Goal: Information Seeking & Learning: Find contact information

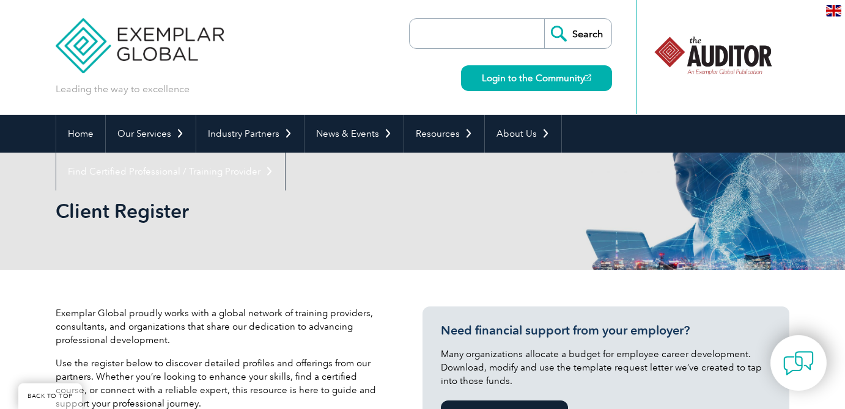
select select "[GEOGRAPHIC_DATA]"
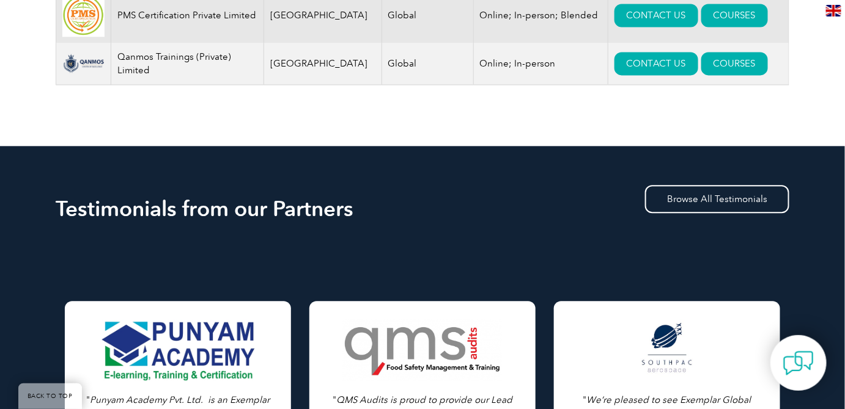
drag, startPoint x: 352, startPoint y: 223, endPoint x: 47, endPoint y: 198, distance: 306.0
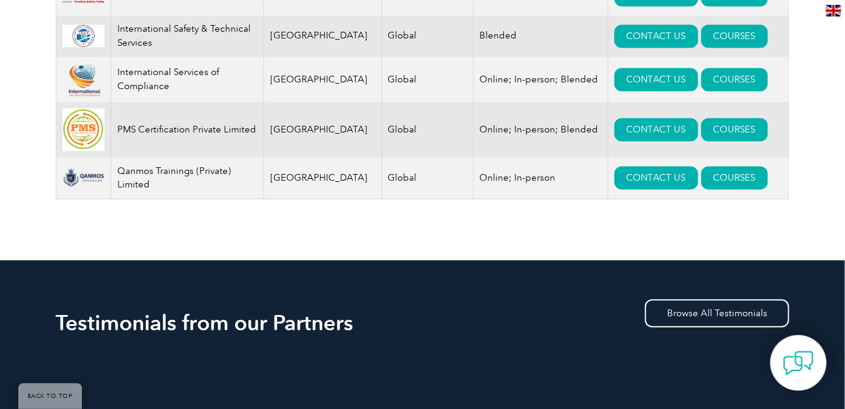
scroll to position [777, 0]
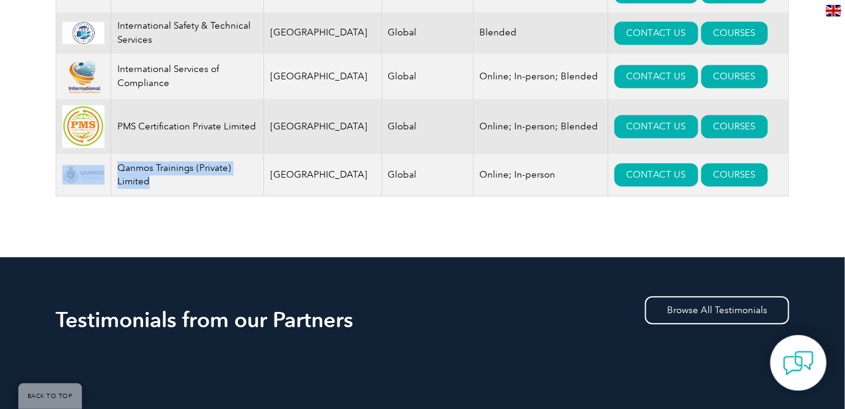
drag, startPoint x: 157, startPoint y: 193, endPoint x: 126, endPoint y: 167, distance: 40.4
click at [90, 168] on tr "Qanmos Trainings (Private) Limited [GEOGRAPHIC_DATA] Global Online; In-person C…" at bounding box center [422, 175] width 733 height 42
click at [186, 177] on td "Qanmos Trainings (Private) Limited" at bounding box center [187, 175] width 153 height 42
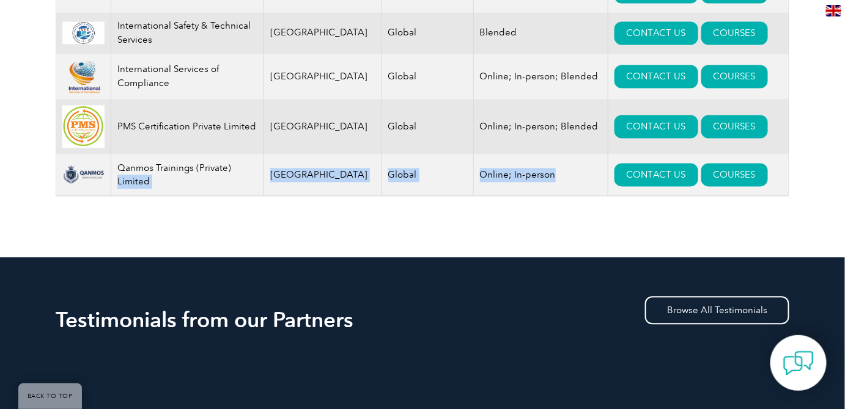
drag, startPoint x: 259, startPoint y: 178, endPoint x: 536, endPoint y: 186, distance: 277.0
click at [534, 188] on tr "Qanmos Trainings (Private) Limited [GEOGRAPHIC_DATA] Global Online; In-person C…" at bounding box center [422, 175] width 733 height 42
click at [537, 183] on td "Online; In-person" at bounding box center [540, 175] width 134 height 42
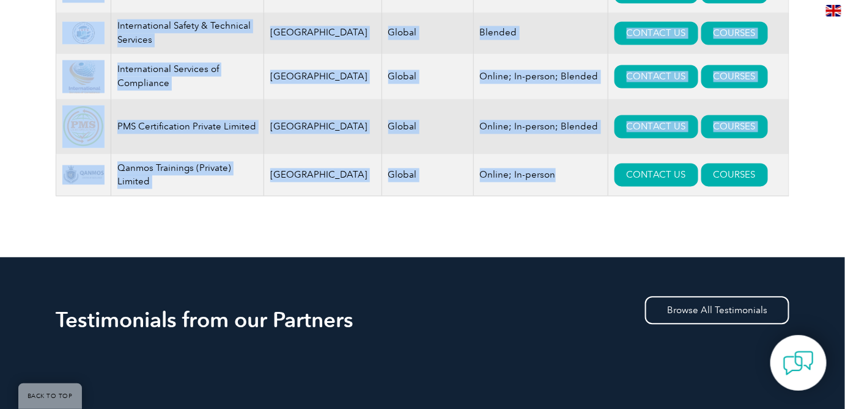
drag, startPoint x: 526, startPoint y: 181, endPoint x: 15, endPoint y: 72, distance: 522.4
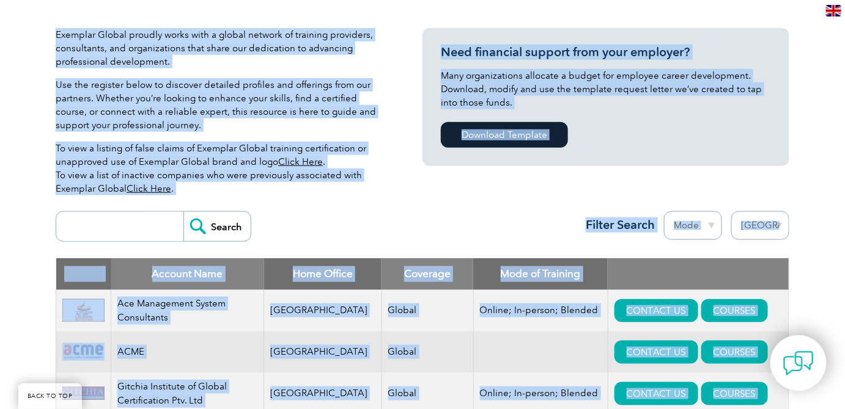
scroll to position [277, 0]
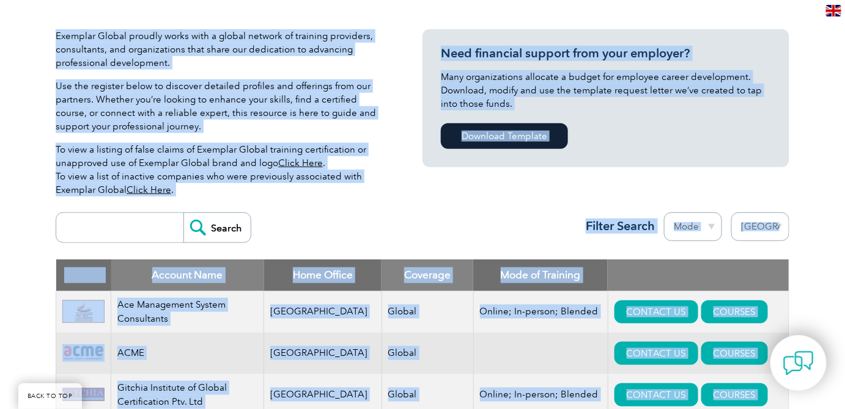
click at [198, 43] on p "Exemplar Global proudly works with a global network of training providers, cons…" at bounding box center [221, 49] width 330 height 40
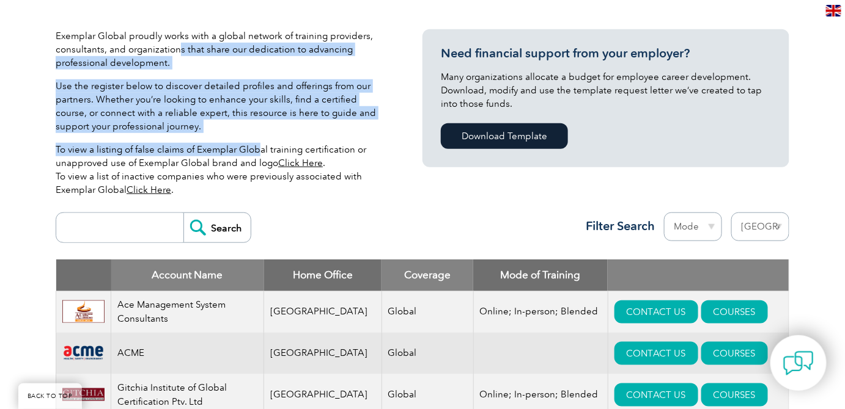
drag, startPoint x: 176, startPoint y: 48, endPoint x: 257, endPoint y: 153, distance: 132.9
click at [257, 153] on div "Exemplar Global proudly works with a global network of training providers, cons…" at bounding box center [221, 117] width 330 height 177
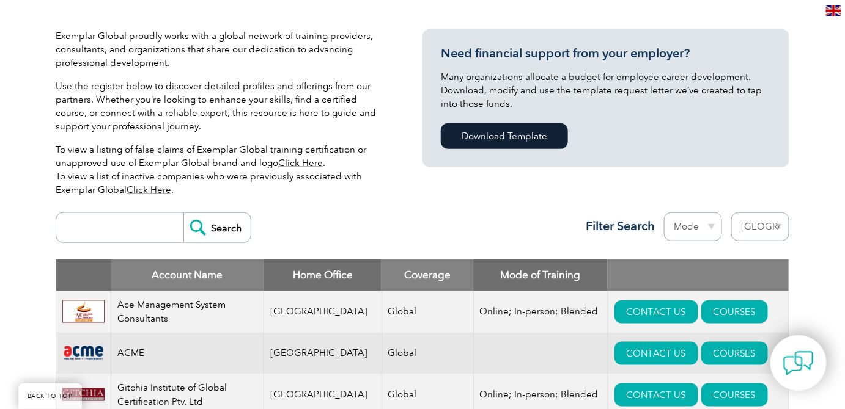
click at [246, 161] on p "To view a listing of false claims of Exemplar Global training certification or …" at bounding box center [221, 170] width 330 height 54
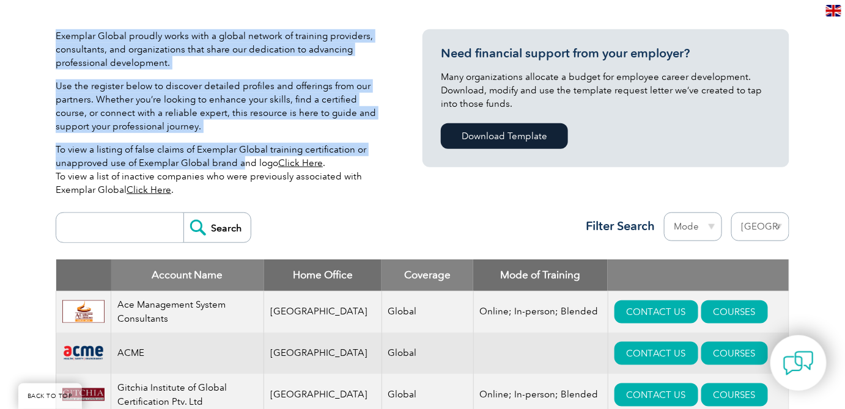
drag, startPoint x: 242, startPoint y: 165, endPoint x: 59, endPoint y: 39, distance: 222.8
click at [56, 36] on div "Exemplar Global proudly works with a global network of training providers, cons…" at bounding box center [221, 117] width 330 height 177
click at [118, 72] on div "Exemplar Global proudly works with a global network of training providers, cons…" at bounding box center [221, 117] width 330 height 177
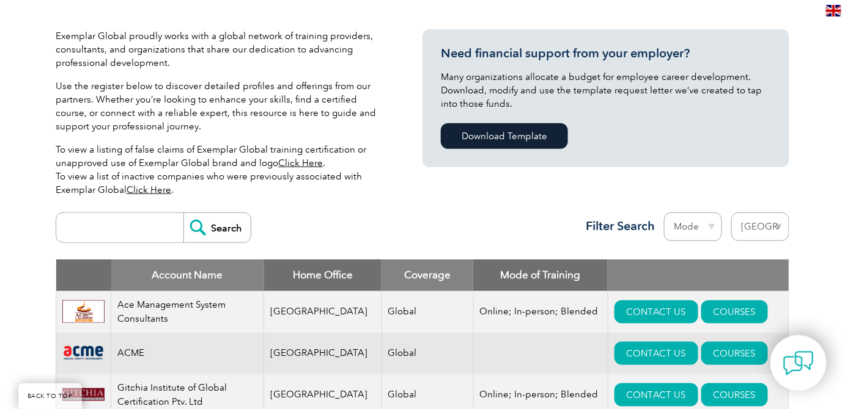
click at [264, 85] on p "Use the register below to discover detailed profiles and offerings from our par…" at bounding box center [221, 106] width 330 height 54
